Goal: Task Accomplishment & Management: Use online tool/utility

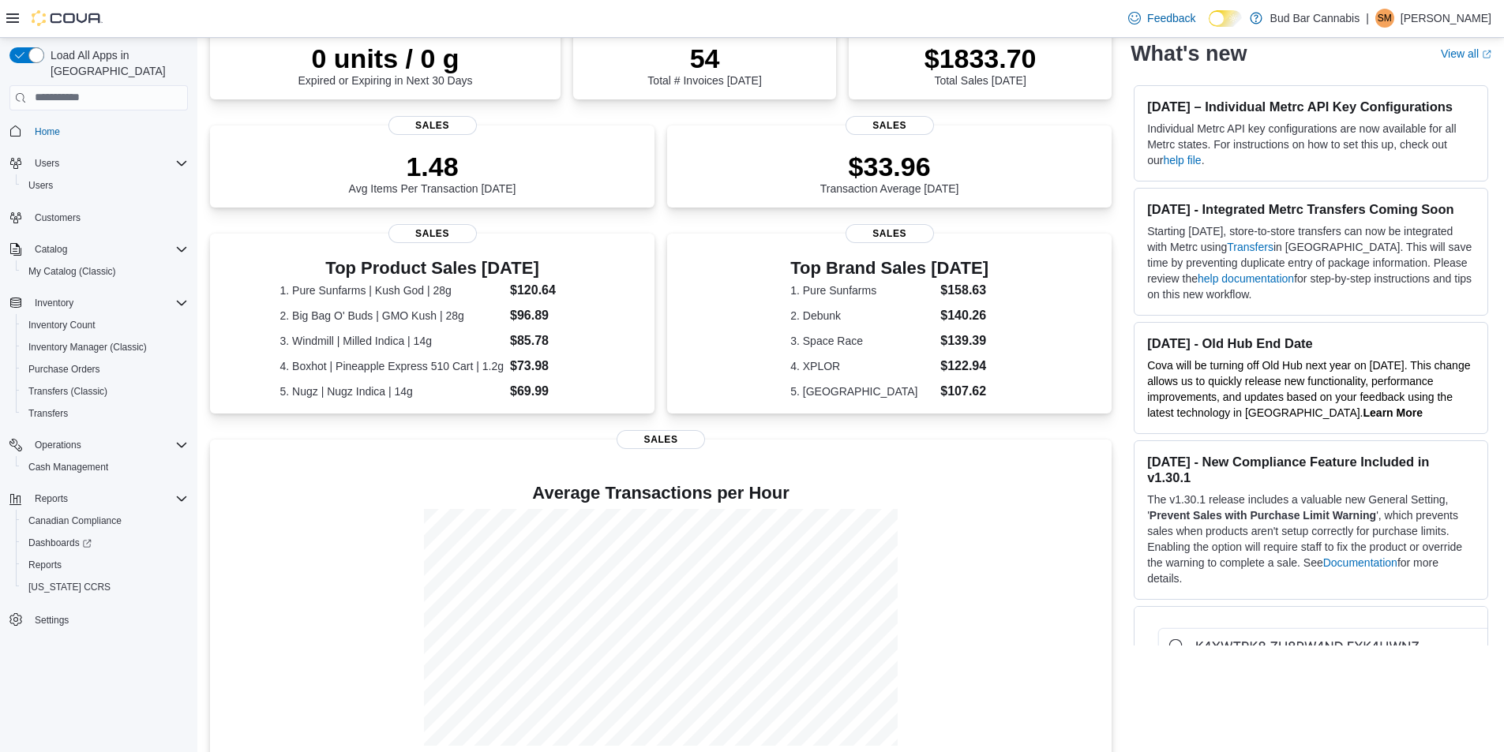
scroll to position [174, 0]
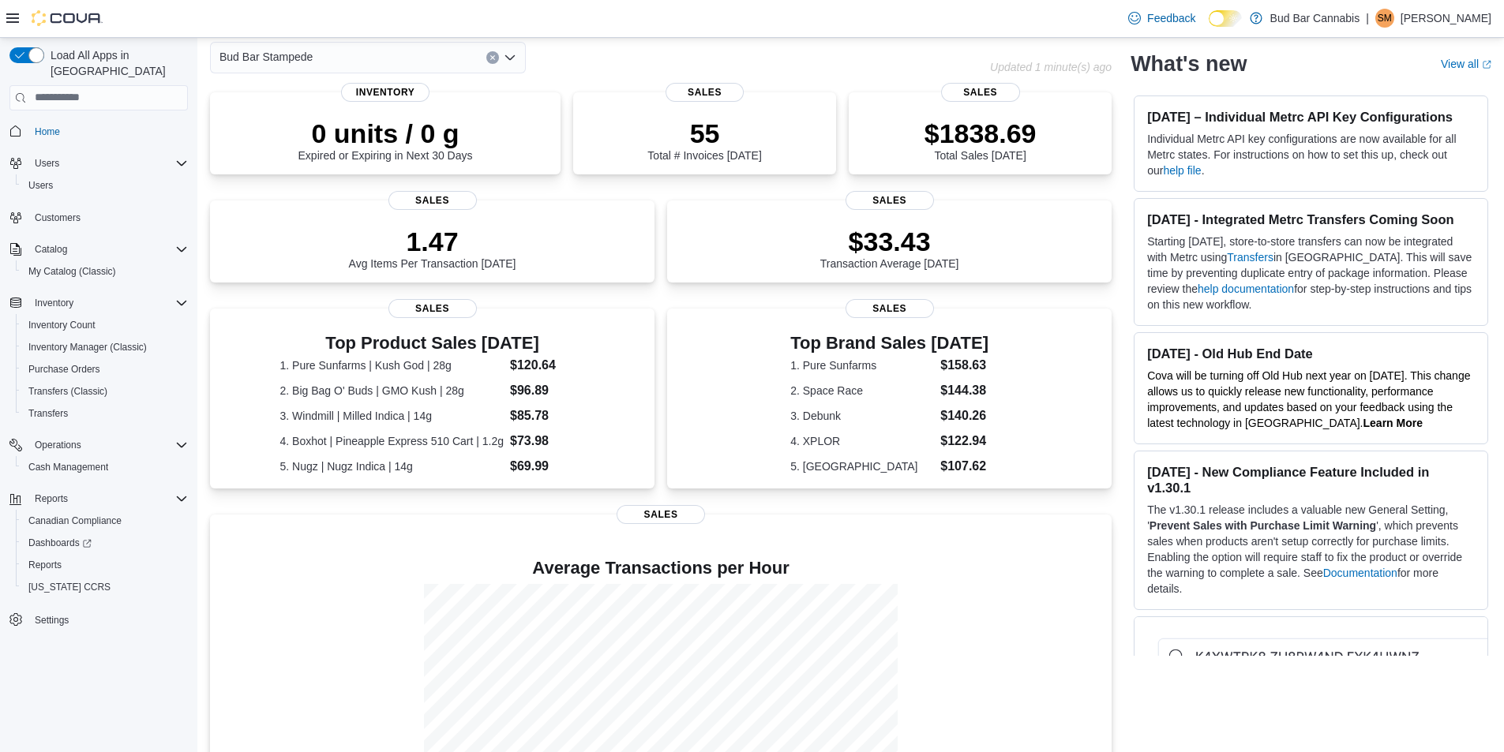
scroll to position [66, 0]
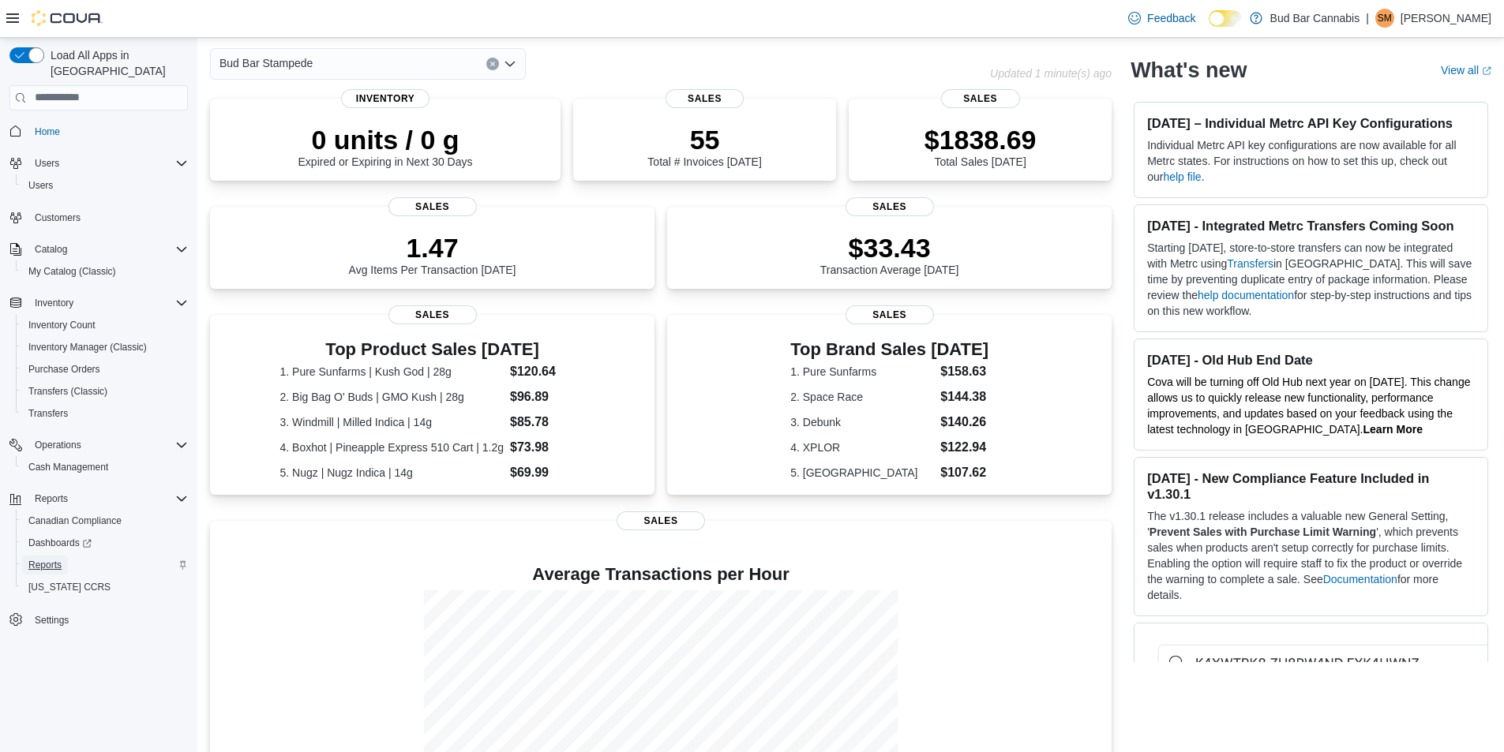
click at [60, 559] on span "Reports" at bounding box center [44, 565] width 33 height 13
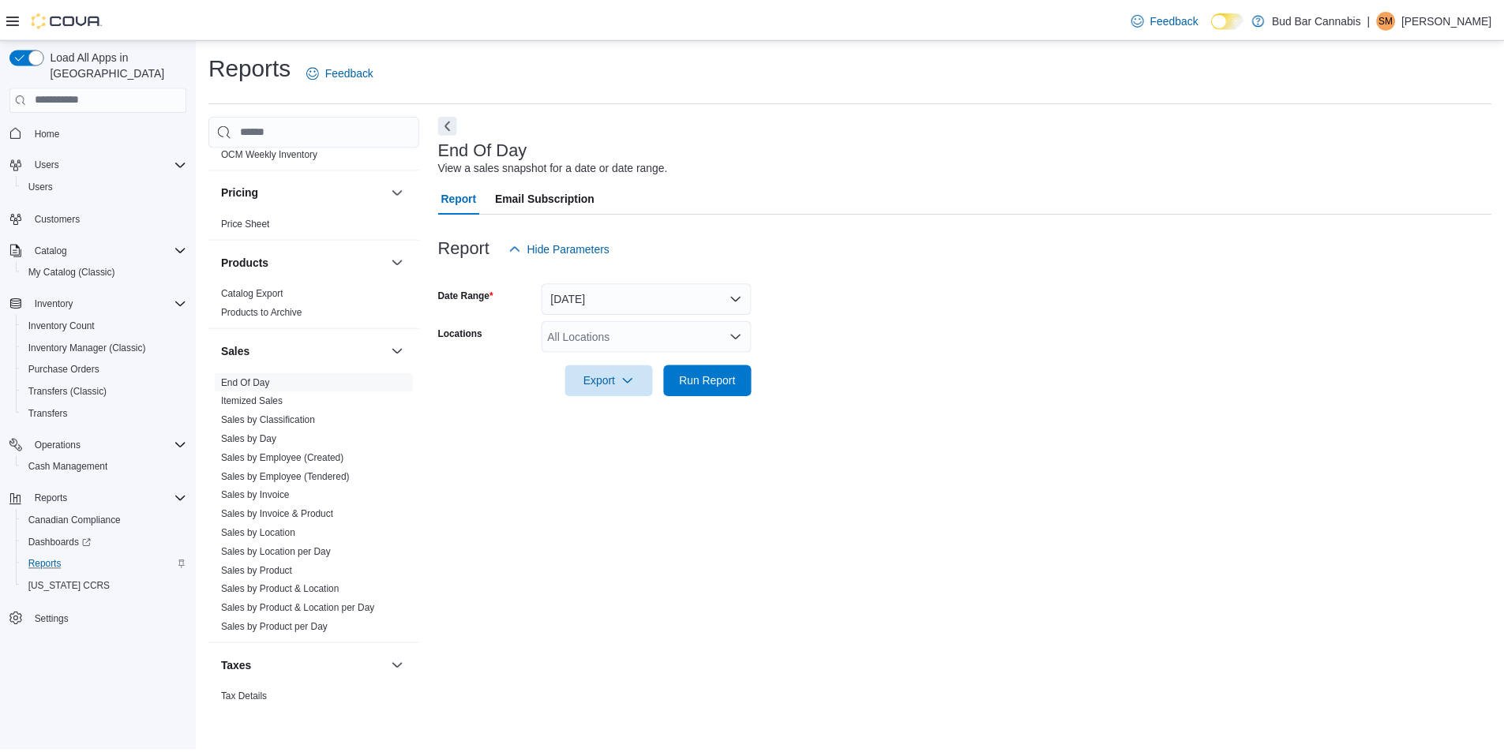
scroll to position [924, 0]
click at [305, 471] on link "Sales by Employee (Tendered)" at bounding box center [287, 470] width 129 height 11
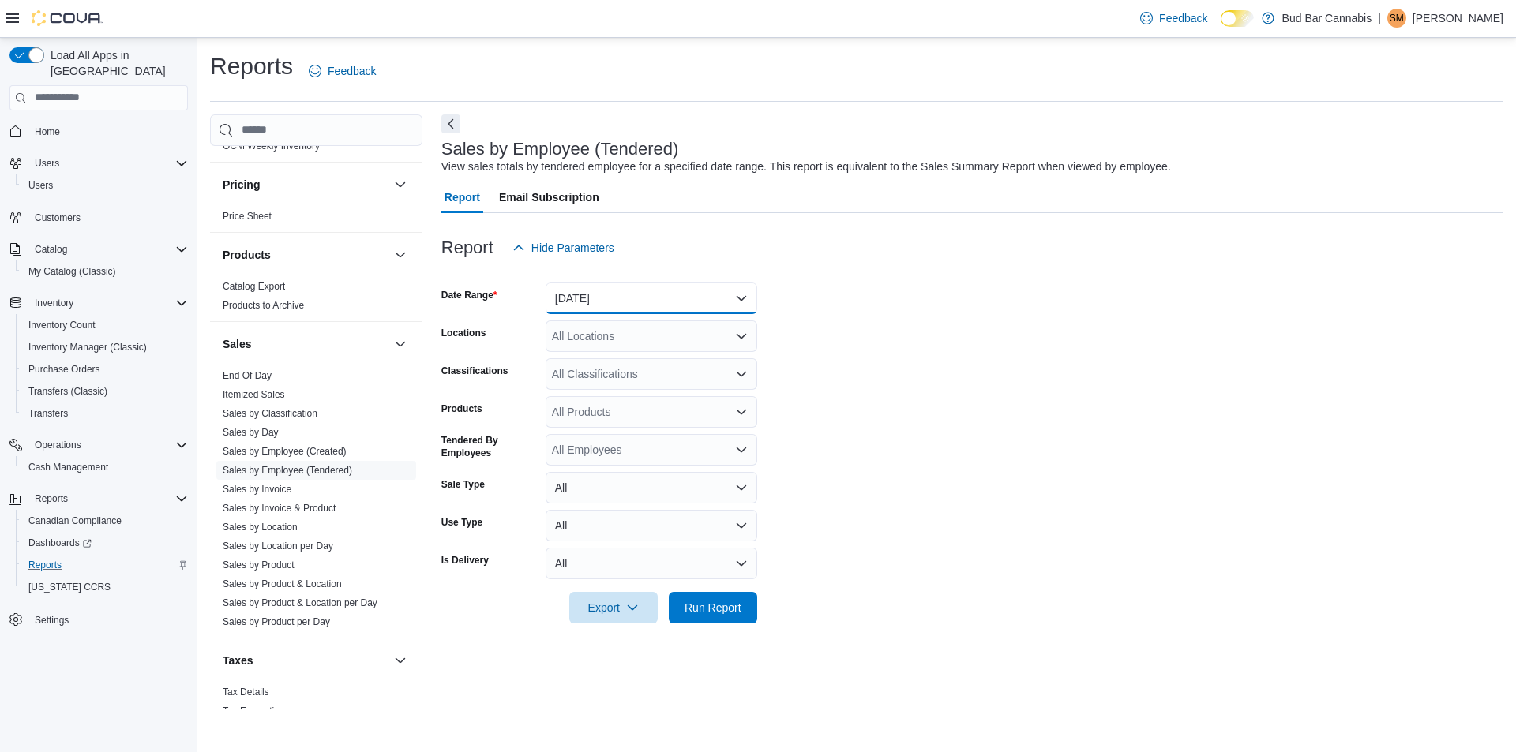
click at [637, 300] on button "Yesterday" at bounding box center [652, 299] width 212 height 32
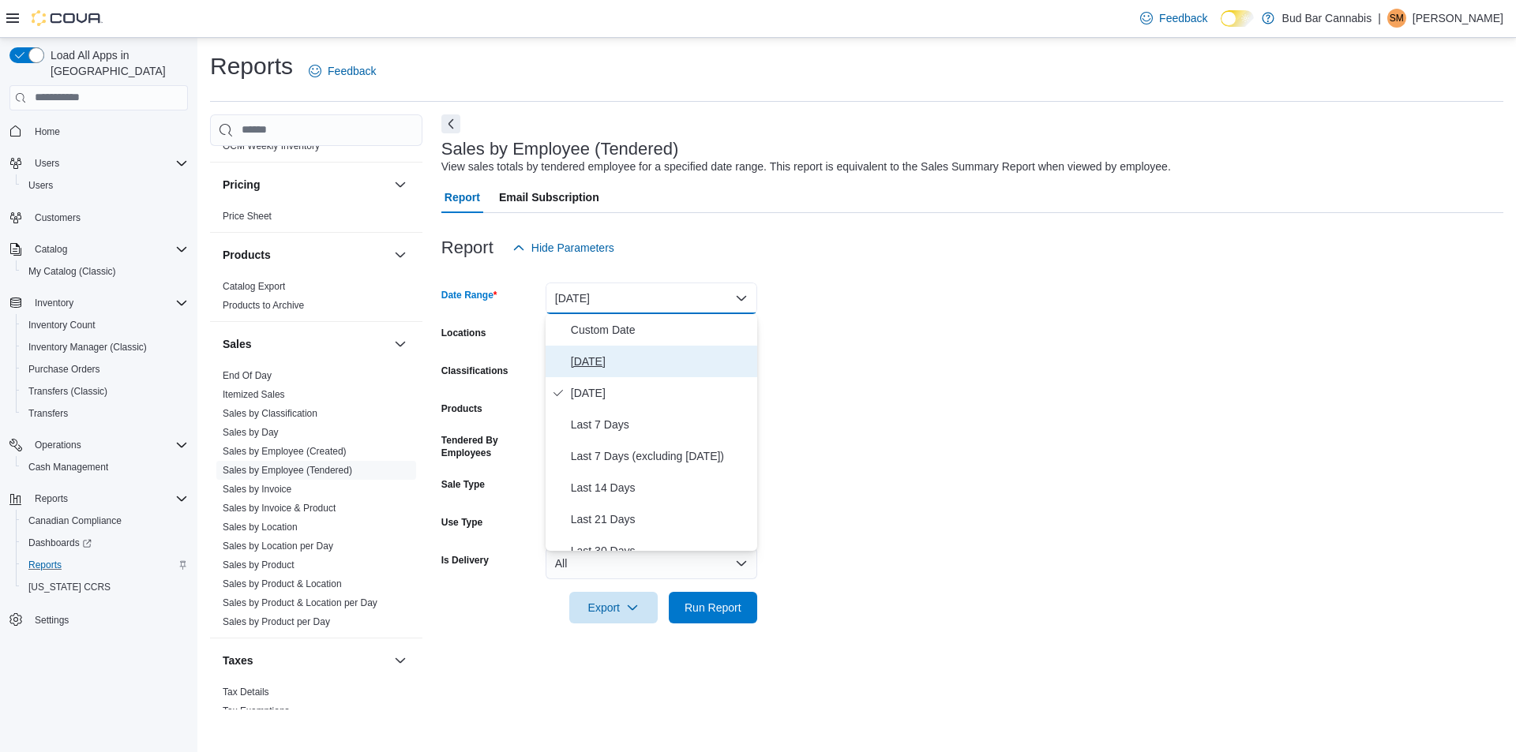
click at [624, 358] on span "Today" at bounding box center [661, 361] width 180 height 19
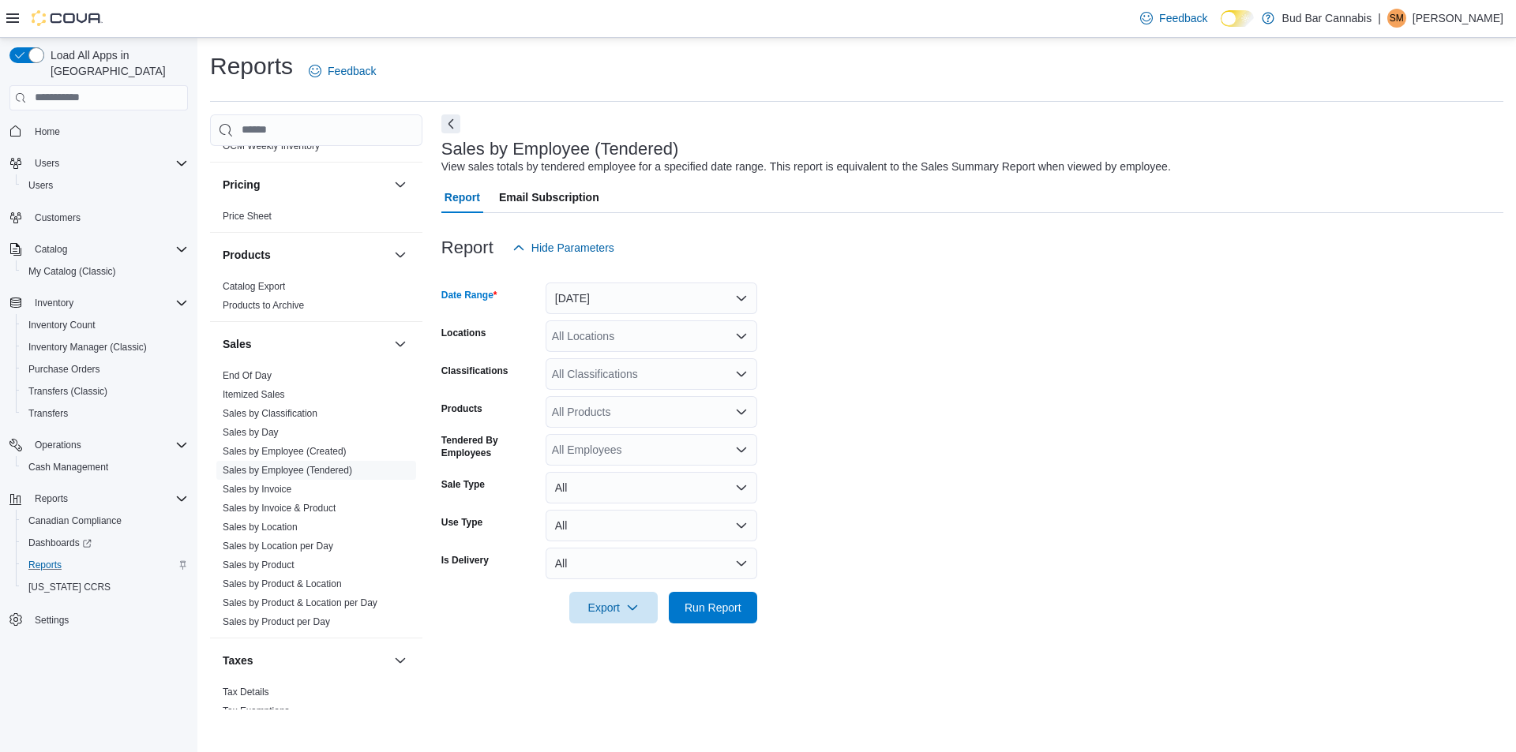
click at [640, 334] on div "All Locations" at bounding box center [652, 337] width 212 height 32
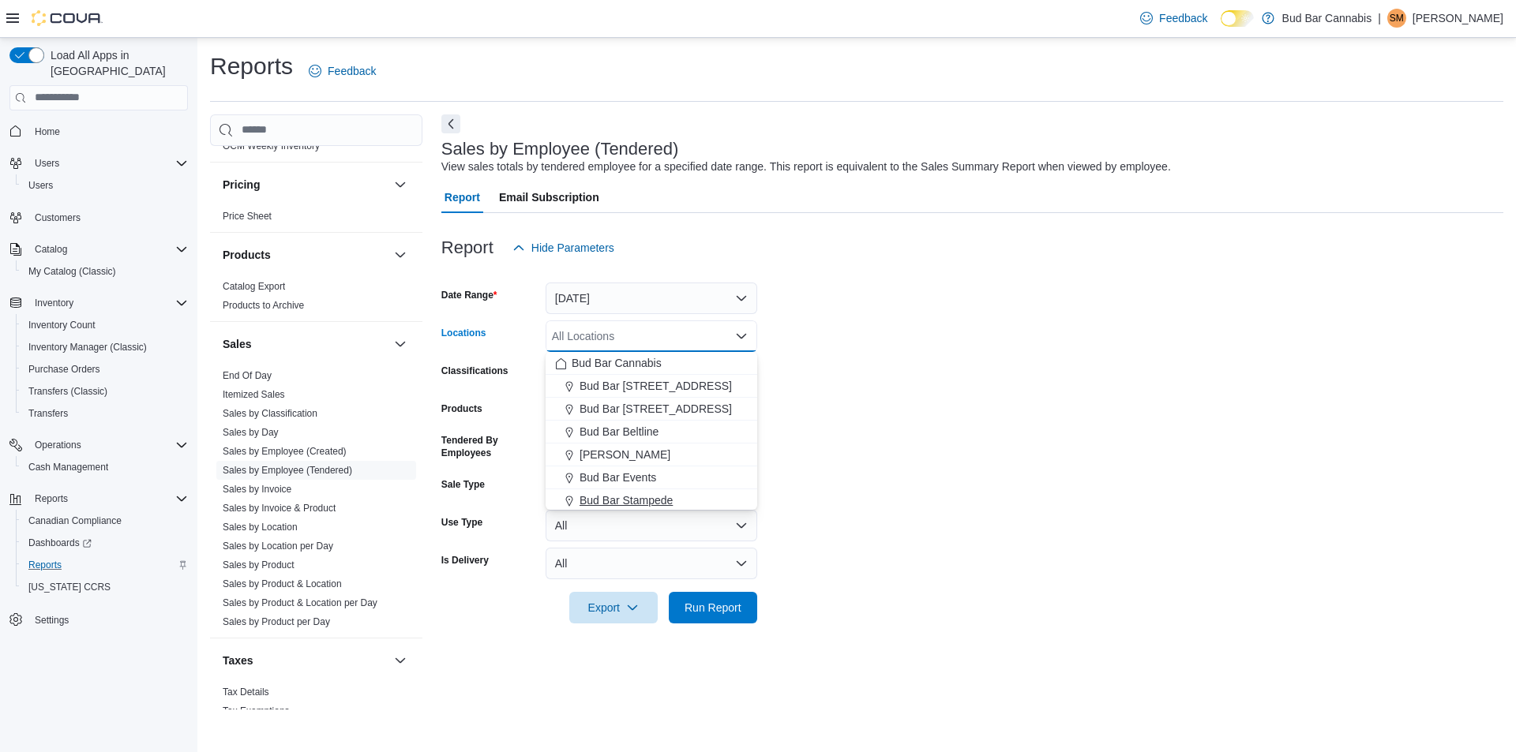
click at [640, 496] on span "Bud Bar Stampede" at bounding box center [625, 501] width 93 height 16
click at [871, 491] on form "Date Range Today Locations Bud Bar Stampede Combo box. Selected. Bud Bar Stampe…" at bounding box center [972, 444] width 1062 height 360
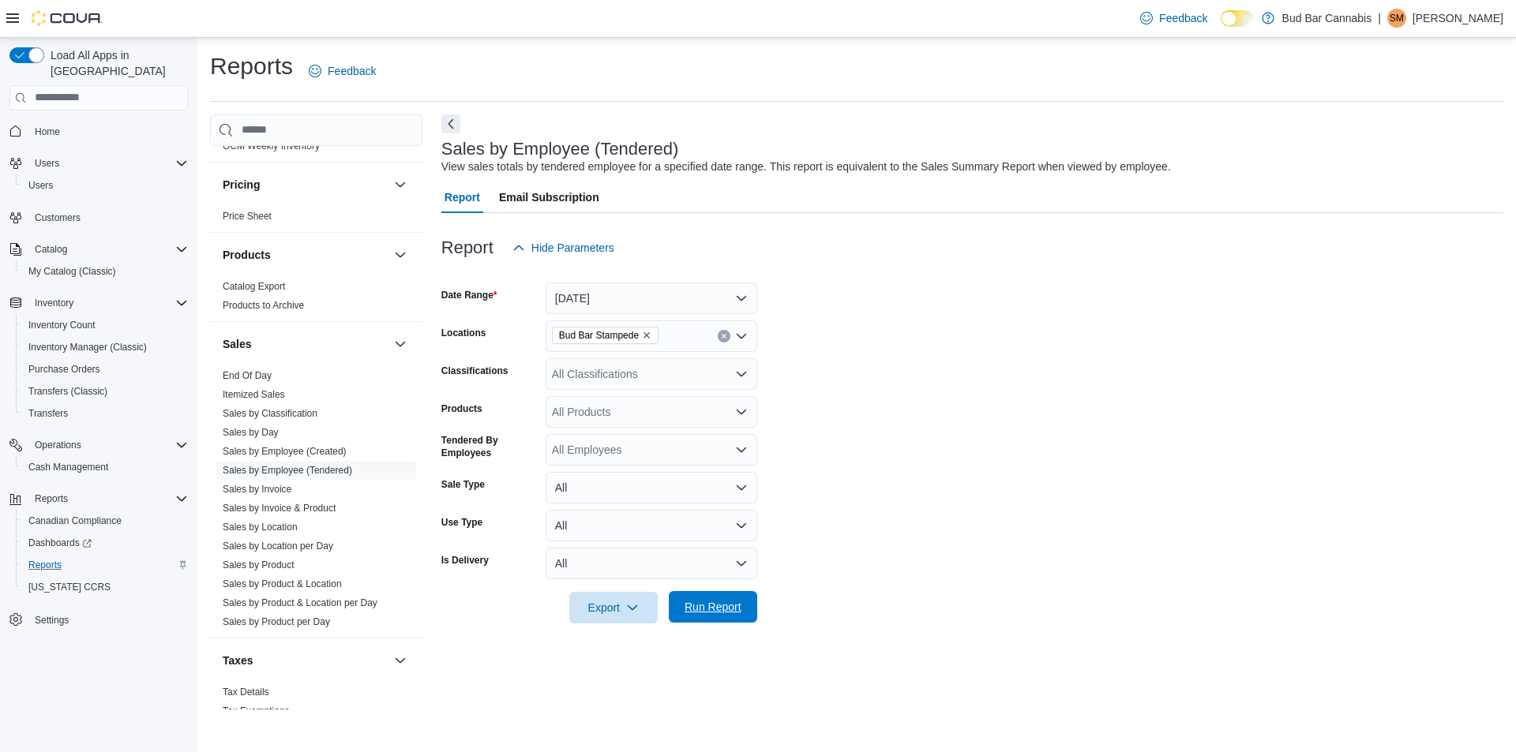
click at [723, 607] on span "Run Report" at bounding box center [712, 607] width 57 height 16
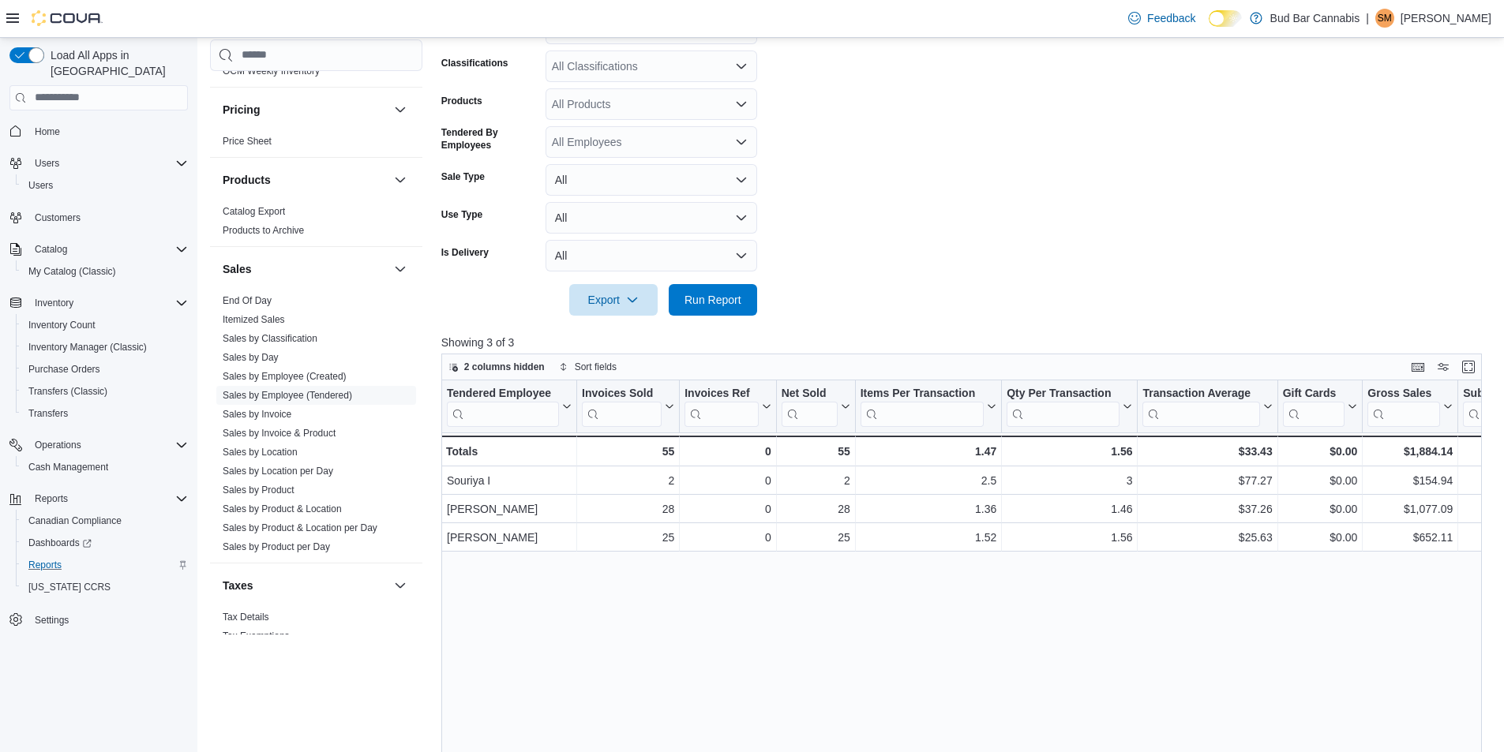
scroll to position [305, 0]
click at [260, 302] on link "End Of Day" at bounding box center [247, 300] width 49 height 11
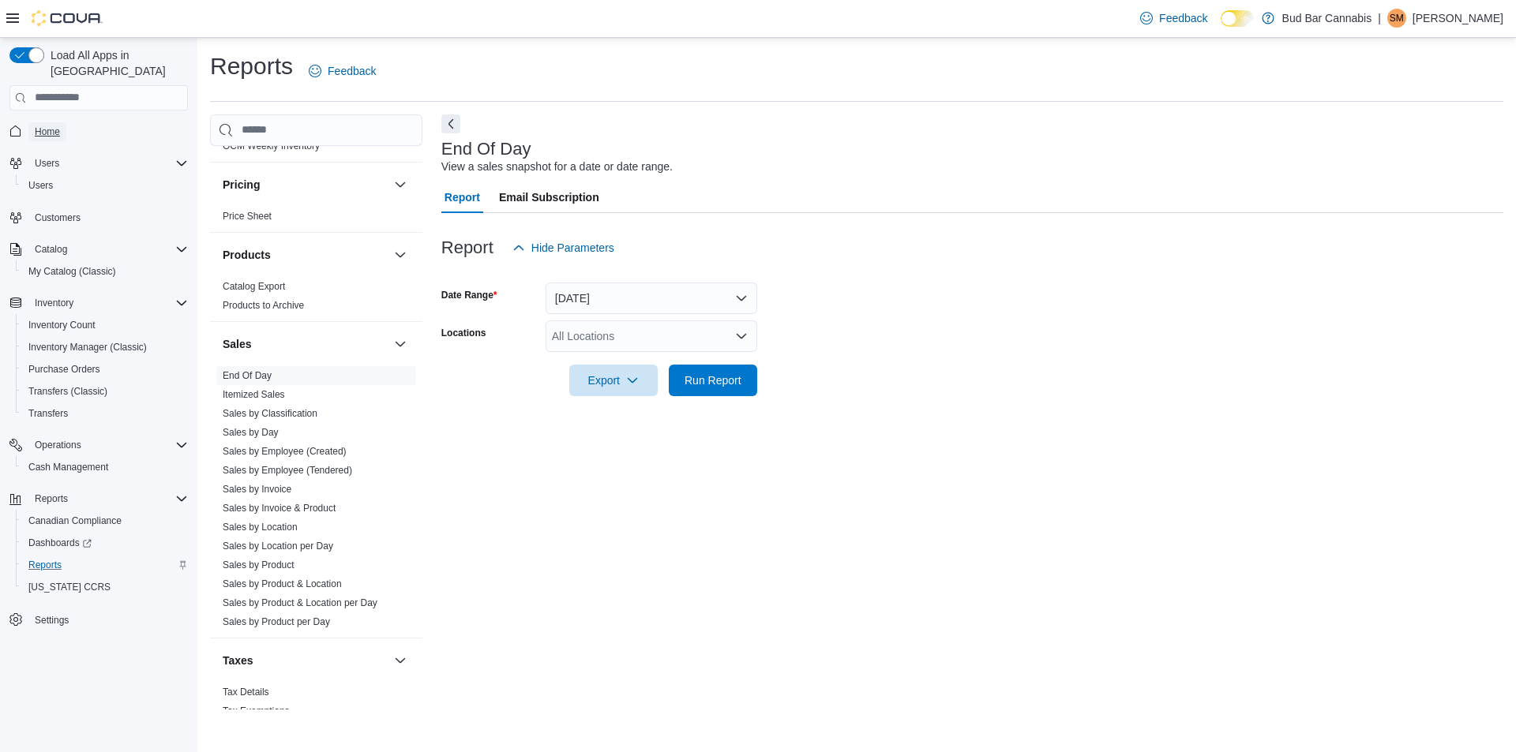
click at [61, 123] on link "Home" at bounding box center [47, 131] width 38 height 19
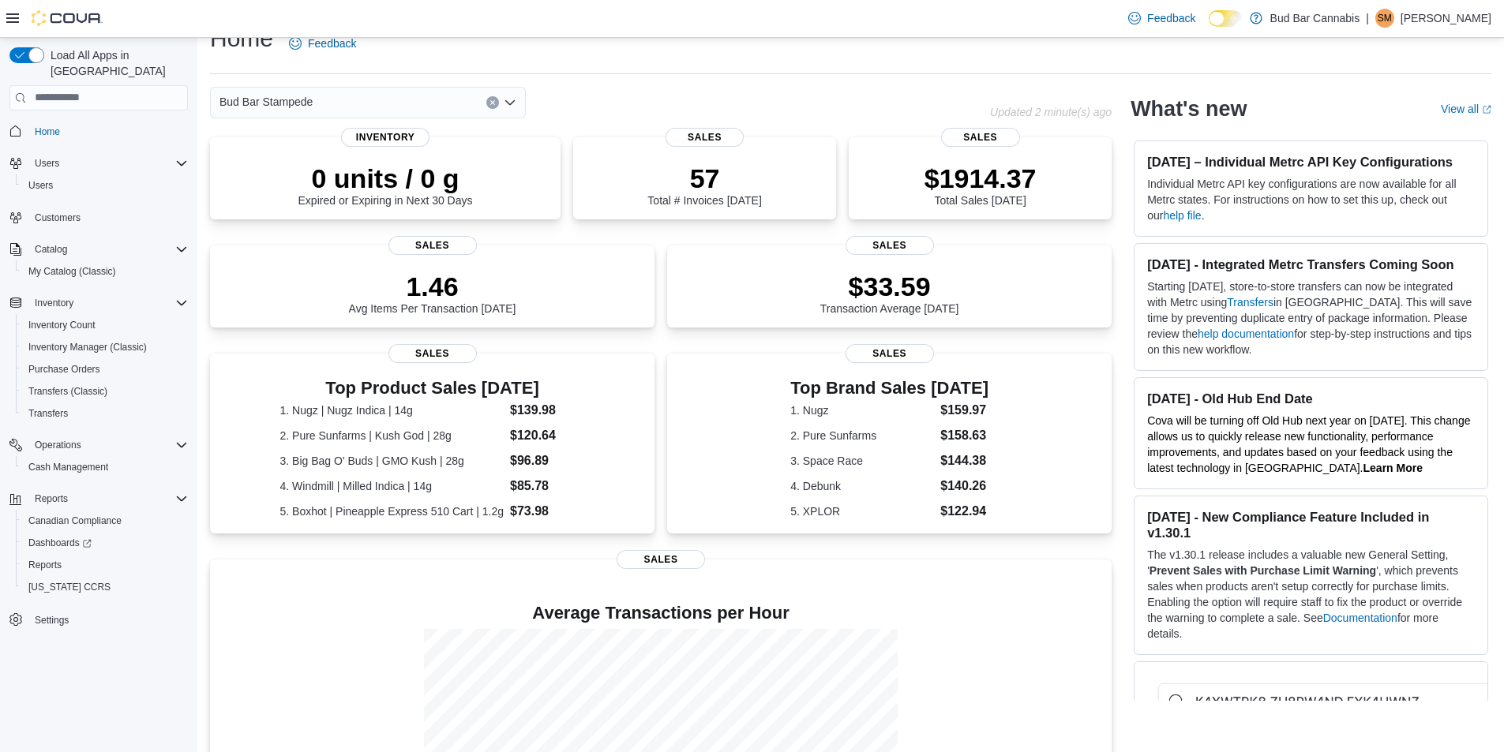
scroll to position [26, 0]
click at [62, 493] on span "Reports" at bounding box center [51, 499] width 33 height 13
click at [173, 489] on div "Reports" at bounding box center [107, 498] width 159 height 19
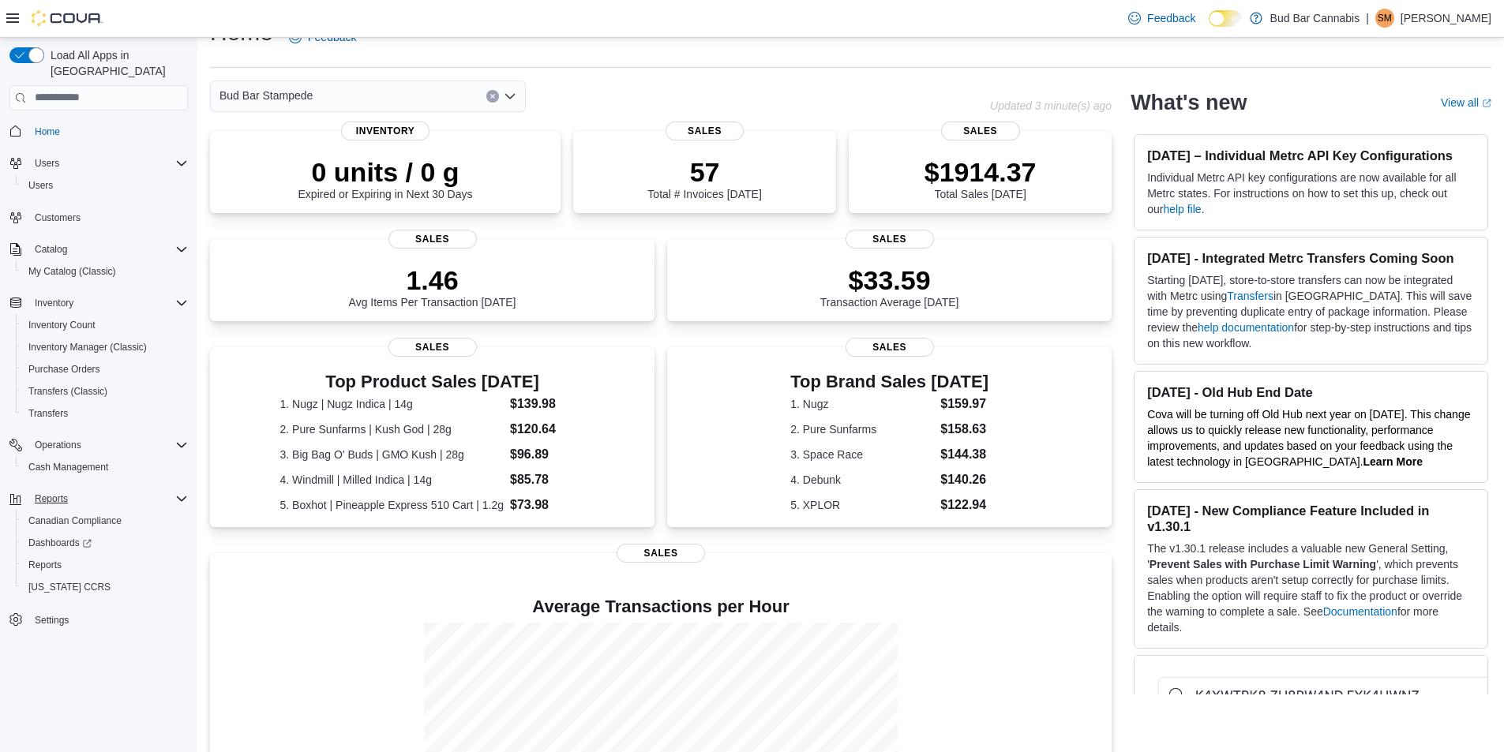
scroll to position [0, 0]
